Goal: Task Accomplishment & Management: Use online tool/utility

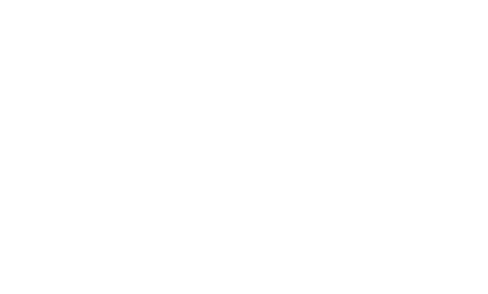
select select "Song"
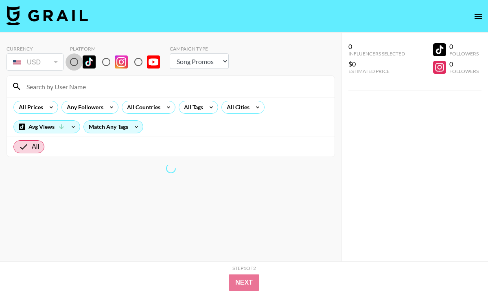
click at [75, 65] on input "radio" at bounding box center [74, 61] width 17 height 17
radio input "true"
click at [105, 64] on input "radio" at bounding box center [106, 61] width 17 height 17
radio input "true"
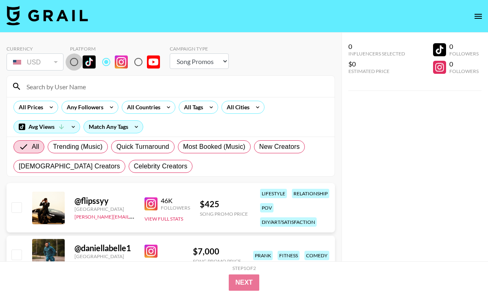
click at [71, 62] on input "radio" at bounding box center [74, 61] width 17 height 17
radio input "true"
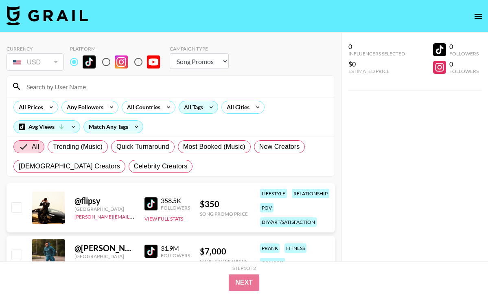
click at [199, 108] on div "All Tags" at bounding box center [192, 107] width 26 height 12
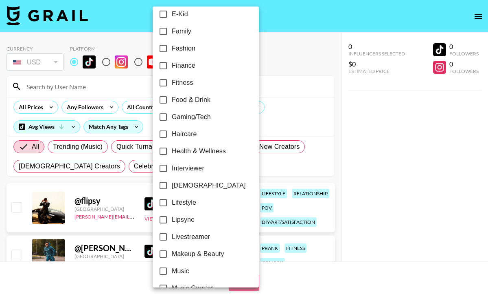
scroll to position [228, 0]
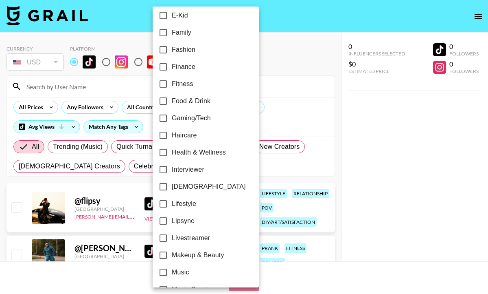
click at [163, 56] on input "Fashion" at bounding box center [163, 49] width 17 height 17
checkbox input "true"
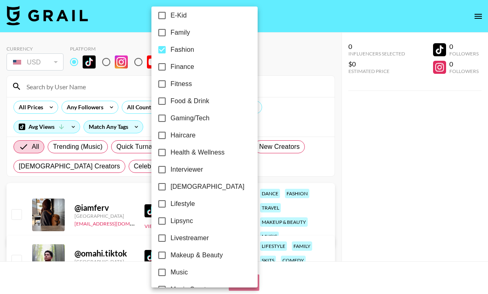
click at [278, 112] on div at bounding box center [244, 147] width 488 height 294
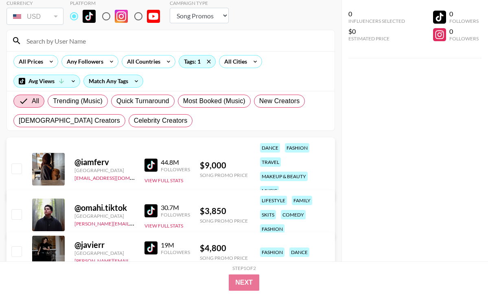
scroll to position [56, 0]
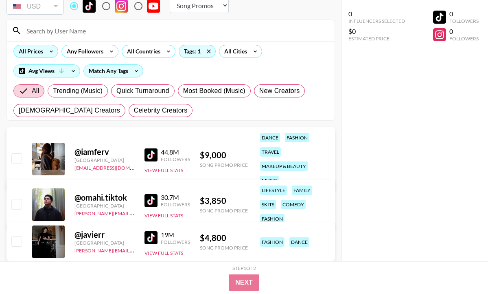
click at [37, 54] on div "All Prices" at bounding box center [29, 51] width 31 height 12
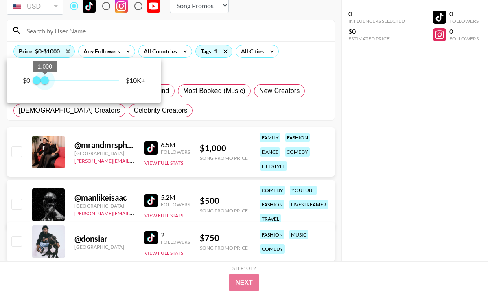
drag, startPoint x: 118, startPoint y: 82, endPoint x: 46, endPoint y: 85, distance: 72.6
click at [46, 84] on span "1,000" at bounding box center [45, 80] width 8 height 8
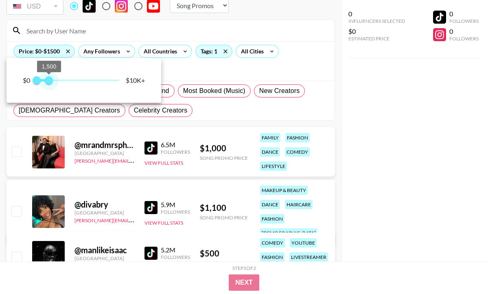
type input "1500"
click at [49, 80] on span "1,500" at bounding box center [49, 80] width 8 height 8
click at [227, 61] on div at bounding box center [244, 147] width 488 height 294
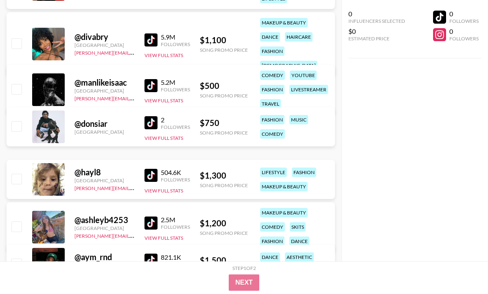
scroll to position [227, 0]
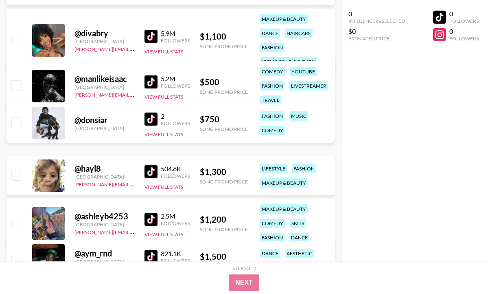
click at [147, 121] on img at bounding box center [151, 118] width 13 height 13
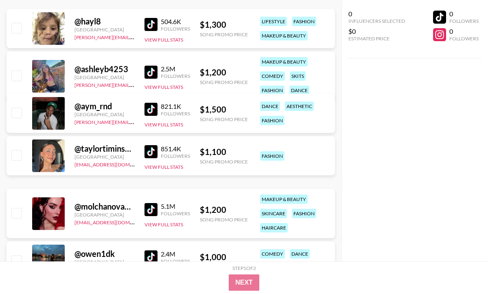
scroll to position [376, 0]
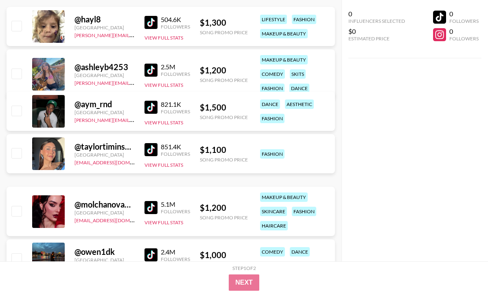
click at [148, 108] on img at bounding box center [151, 107] width 13 height 13
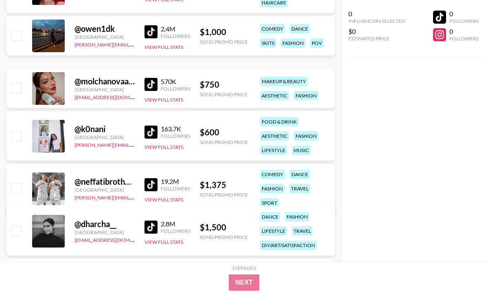
scroll to position [602, 0]
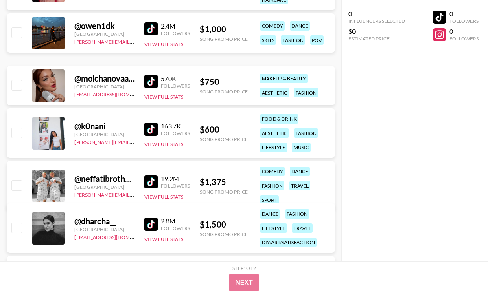
click at [154, 26] on img at bounding box center [151, 28] width 13 height 13
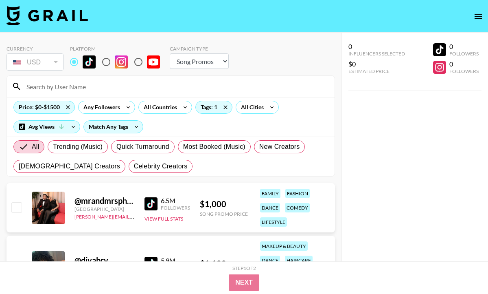
scroll to position [0, 0]
click at [123, 129] on div "Match Any Tags" at bounding box center [113, 127] width 59 height 12
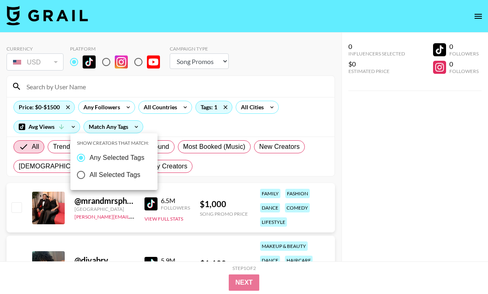
click at [125, 175] on span "All Selected Tags" at bounding box center [115, 175] width 51 height 10
click at [90, 175] on input "All Selected Tags" at bounding box center [80, 174] width 17 height 17
radio input "true"
radio input "false"
click at [178, 125] on div at bounding box center [244, 147] width 488 height 294
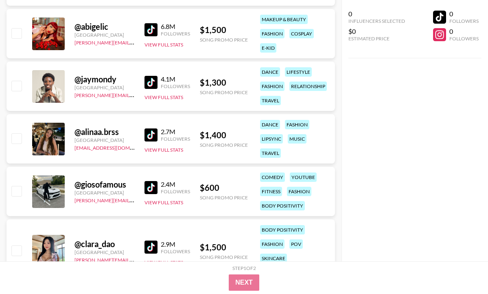
scroll to position [866, 0]
